Goal: Information Seeking & Learning: Learn about a topic

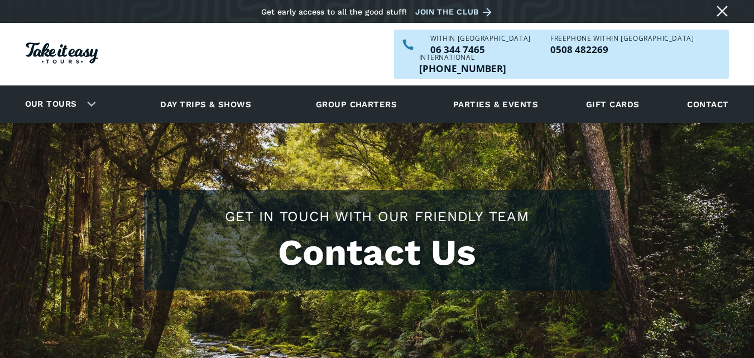
click at [388, 232] on h1 "Contact Us" at bounding box center [377, 253] width 444 height 42
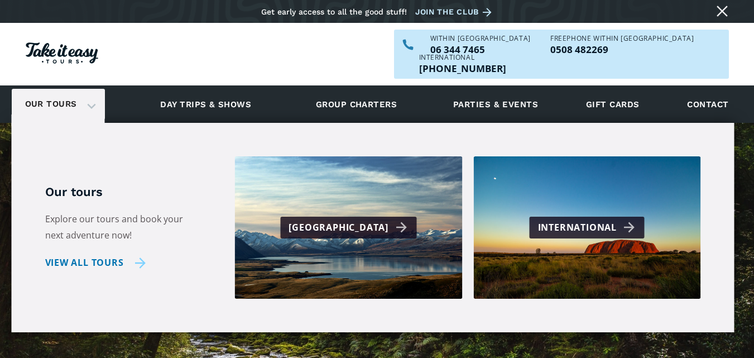
click at [114, 255] on link "View all tours" at bounding box center [95, 263] width 101 height 16
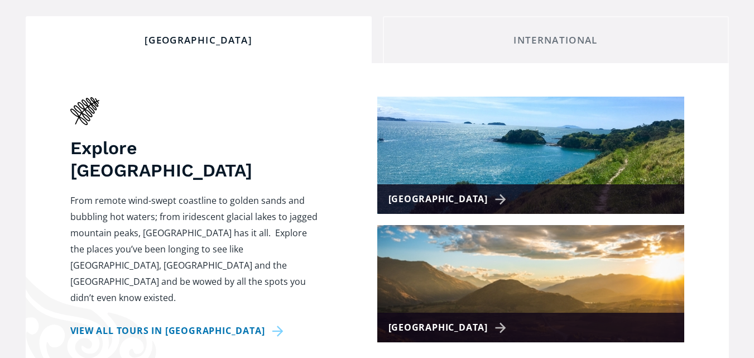
scroll to position [454, 0]
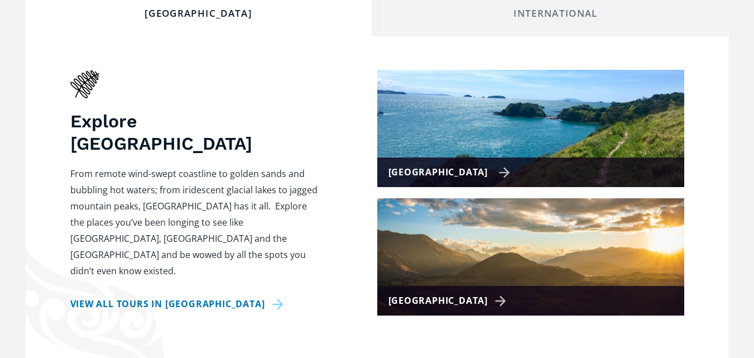
click at [492, 123] on img at bounding box center [530, 128] width 307 height 117
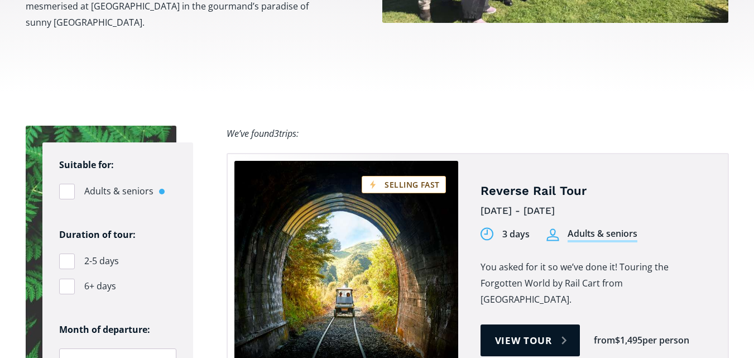
scroll to position [717, 0]
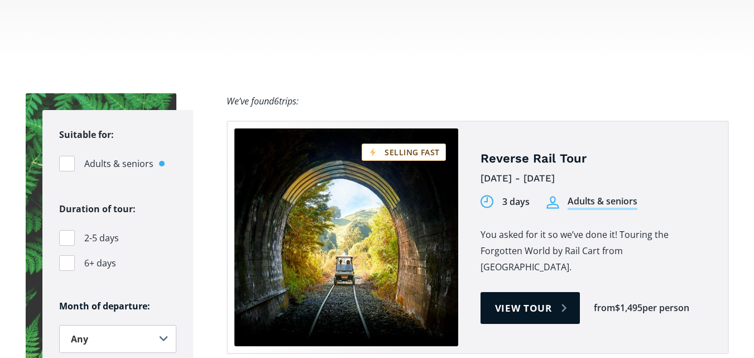
checkbox input "true"
drag, startPoint x: 758, startPoint y: 33, endPoint x: 744, endPoint y: 132, distance: 99.3
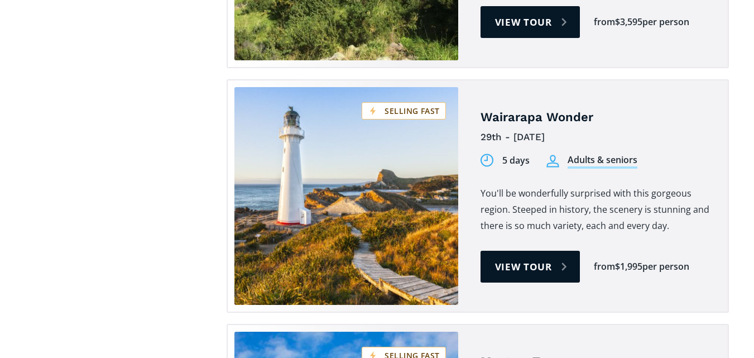
scroll to position [65, 0]
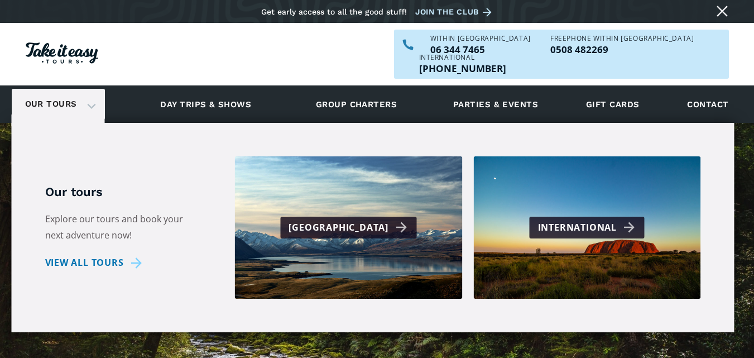
click at [92, 89] on div "Our tours" at bounding box center [58, 104] width 93 height 31
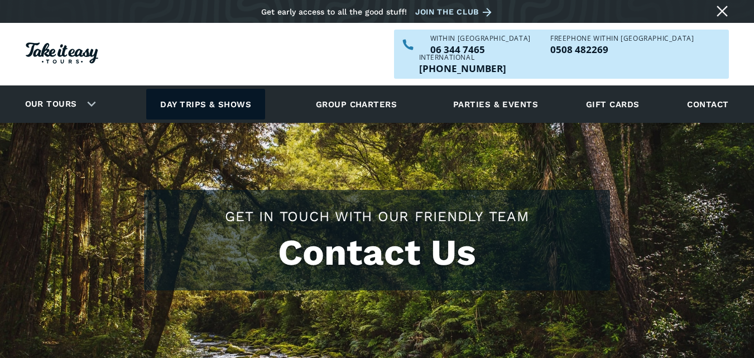
click at [192, 89] on link "Day trips & shows" at bounding box center [205, 104] width 119 height 31
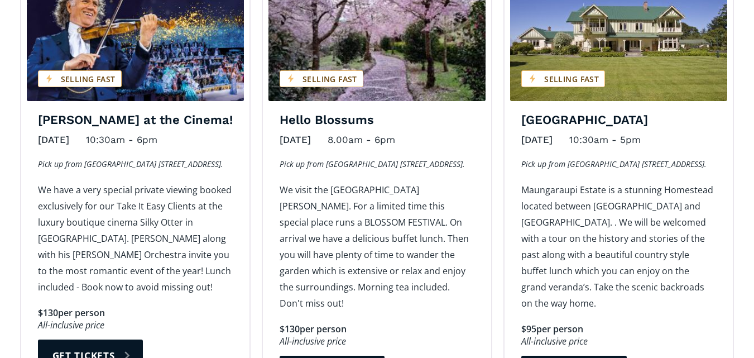
scroll to position [914, 0]
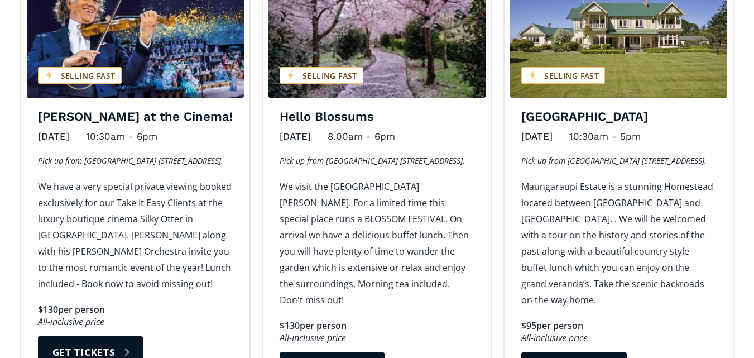
drag, startPoint x: 758, startPoint y: 134, endPoint x: 759, endPoint y: 184, distance: 49.7
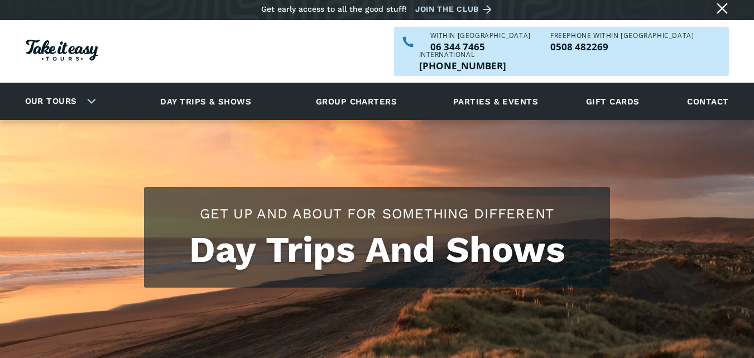
scroll to position [0, 0]
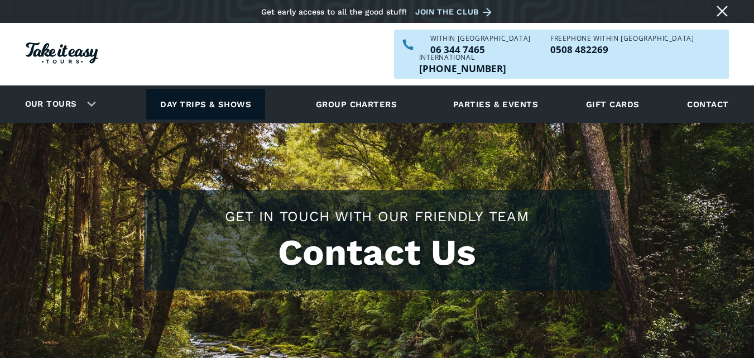
click at [207, 89] on link "Day trips & shows" at bounding box center [205, 104] width 119 height 31
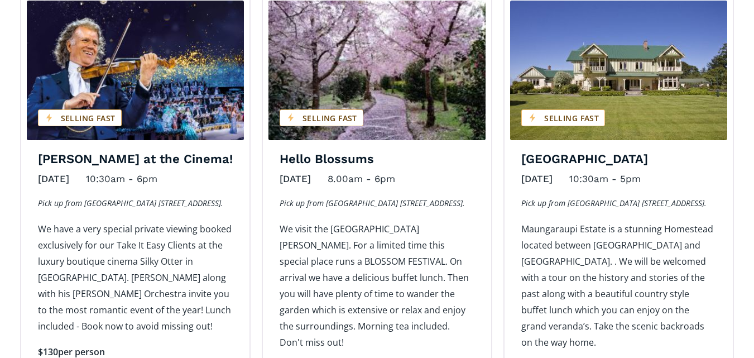
scroll to position [879, 0]
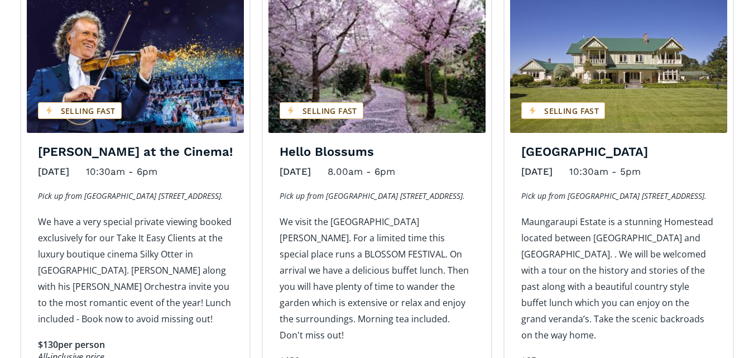
drag, startPoint x: 756, startPoint y: 100, endPoint x: 753, endPoint y: 188, distance: 87.1
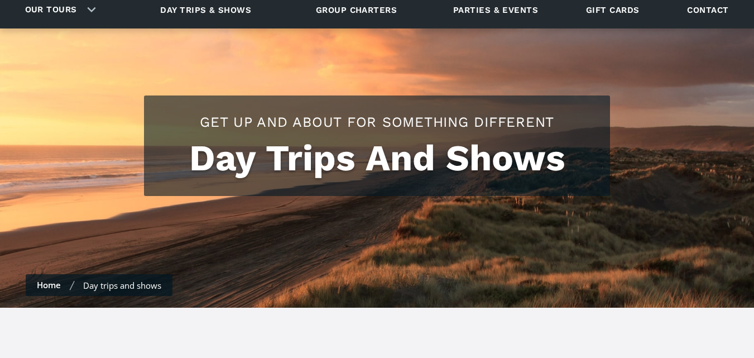
scroll to position [0, 0]
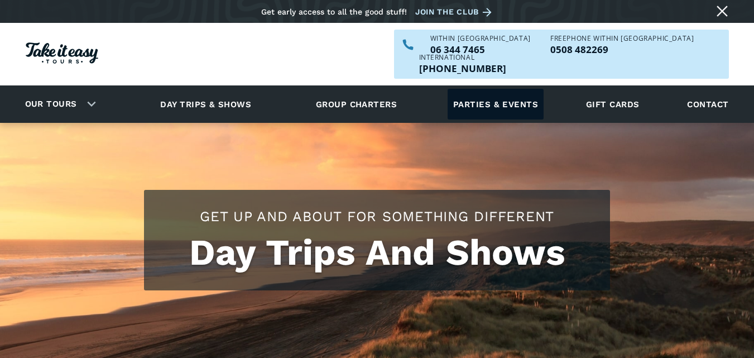
click at [500, 89] on link "Parties & events" at bounding box center [496, 104] width 96 height 31
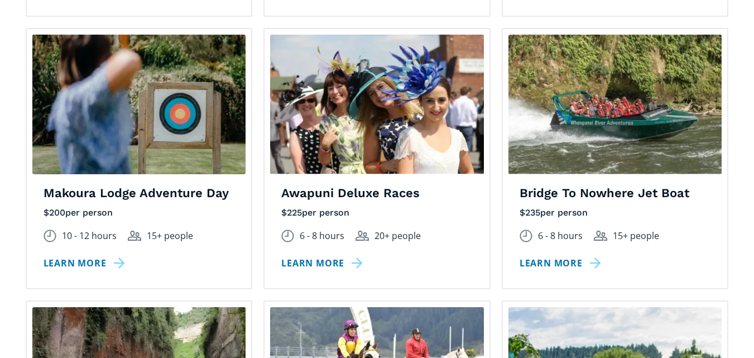
scroll to position [1444, 0]
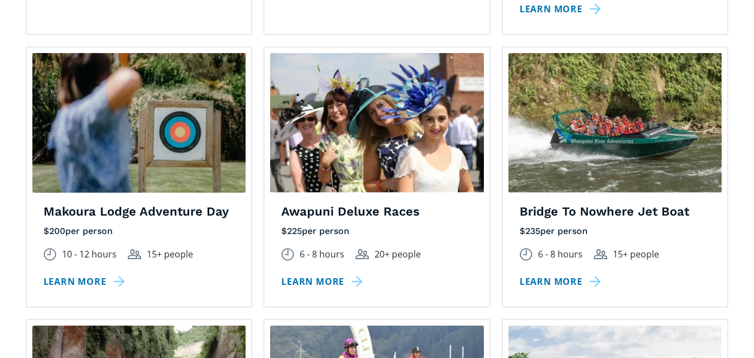
click at [629, 119] on img at bounding box center [616, 123] width 214 height 140
click at [568, 274] on link "Learn more" at bounding box center [562, 282] width 85 height 16
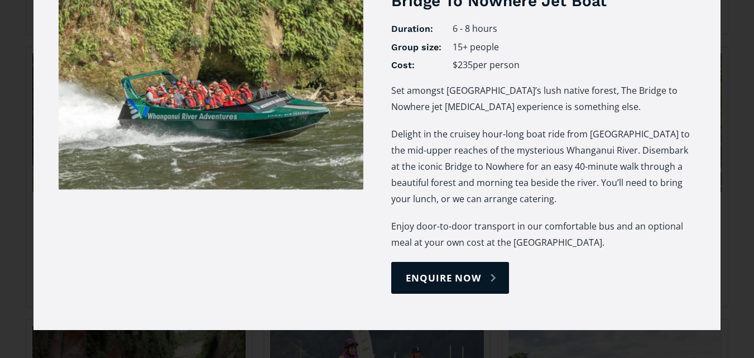
scroll to position [0, 0]
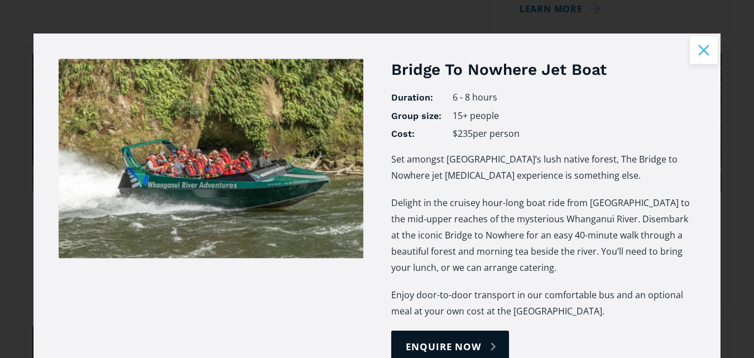
click at [697, 46] on button "Close modal" at bounding box center [704, 50] width 28 height 28
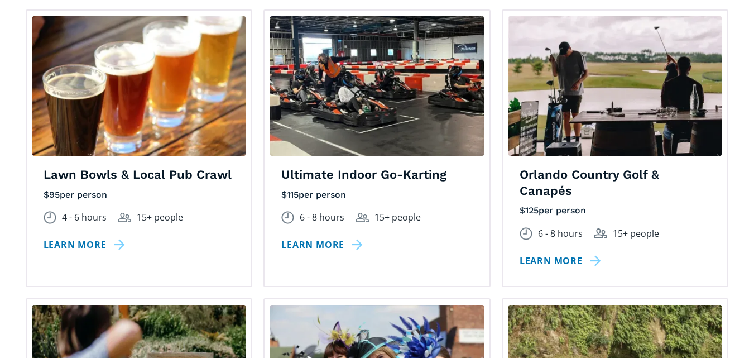
scroll to position [1145, 0]
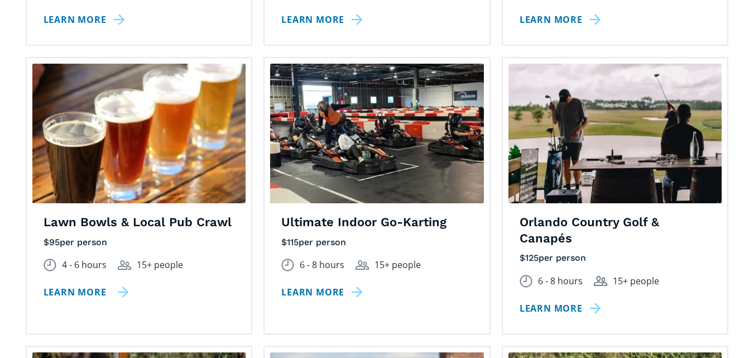
click at [119, 284] on link "Learn more" at bounding box center [86, 292] width 85 height 16
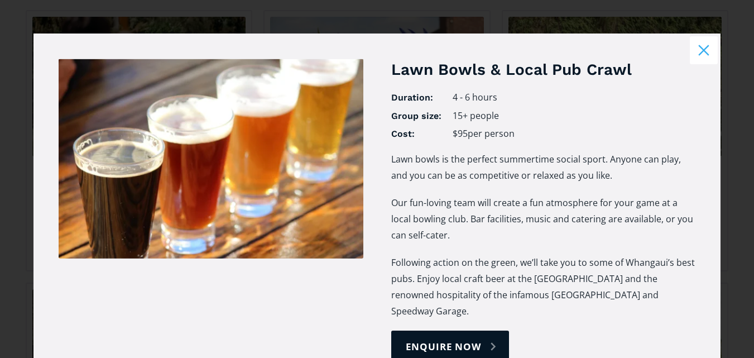
scroll to position [1576, 0]
